Goal: Use online tool/utility

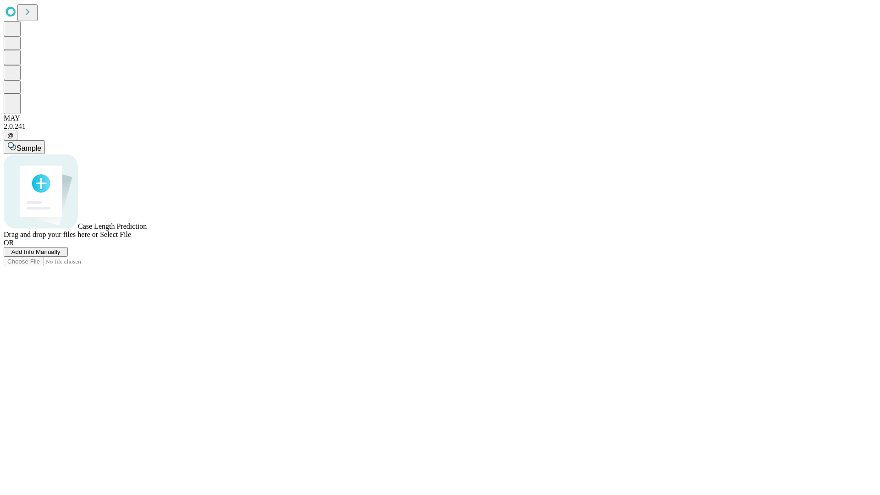
click at [131, 238] on span "Select File" at bounding box center [115, 234] width 31 height 8
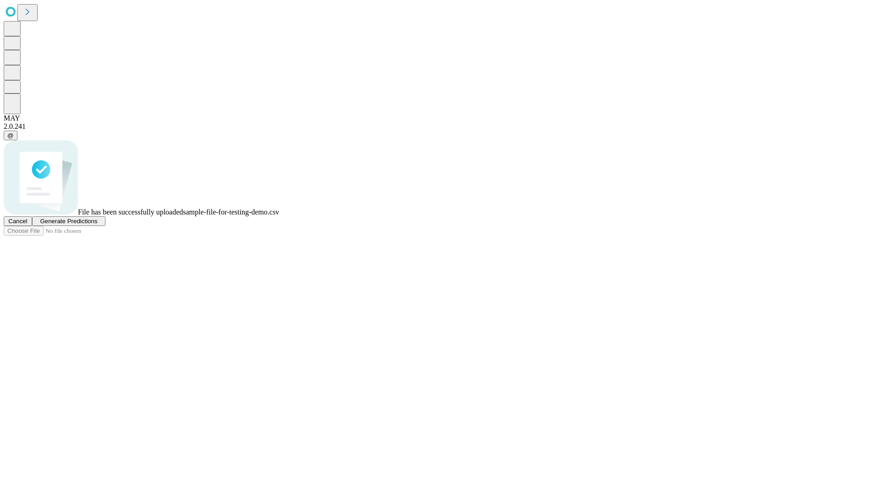
click at [97, 225] on span "Generate Predictions" at bounding box center [68, 221] width 57 height 7
